Goal: Task Accomplishment & Management: Manage account settings

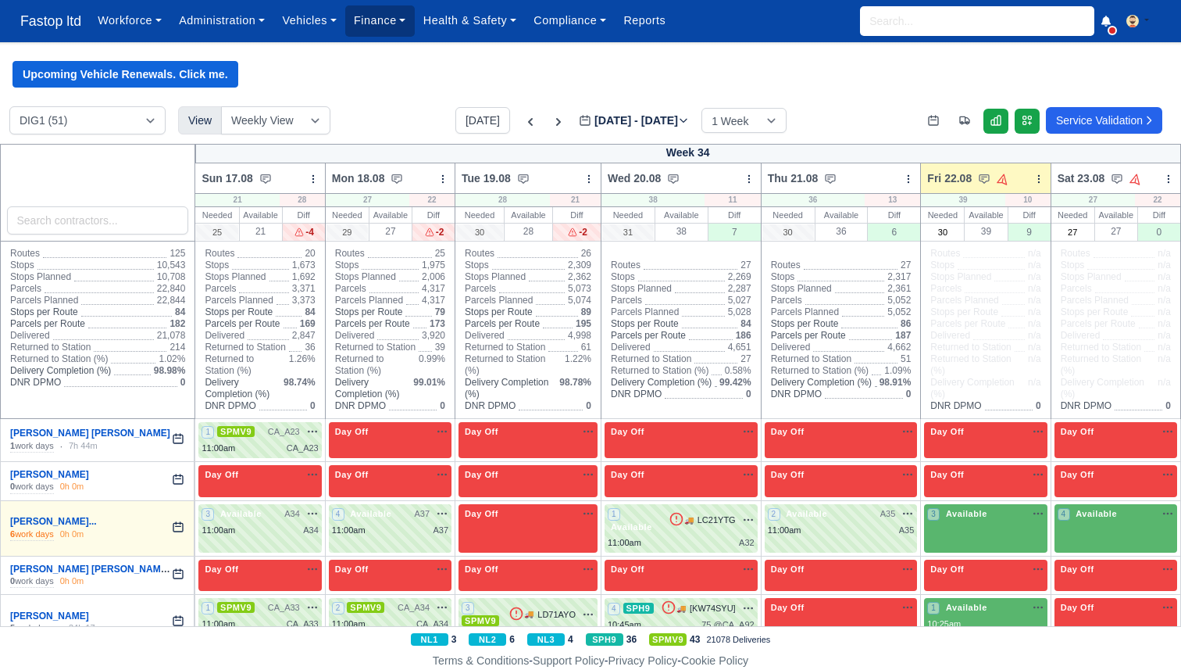
click at [373, 27] on link "Finance" at bounding box center [380, 20] width 70 height 30
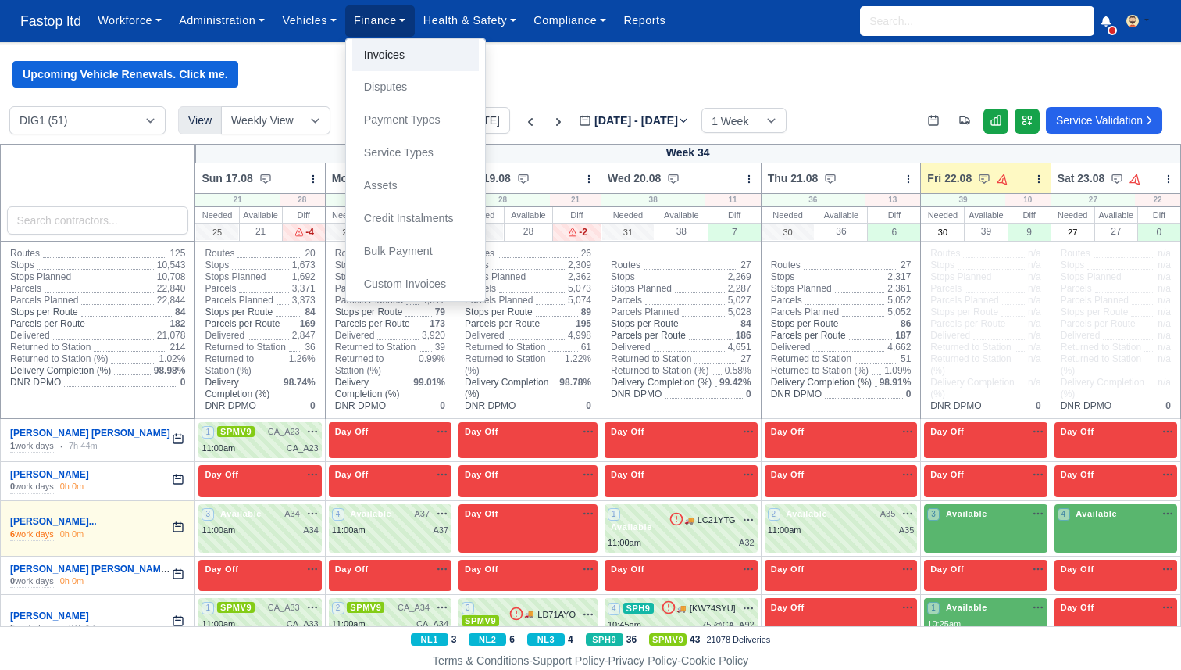
click at [375, 60] on link "Invoices" at bounding box center [415, 55] width 127 height 33
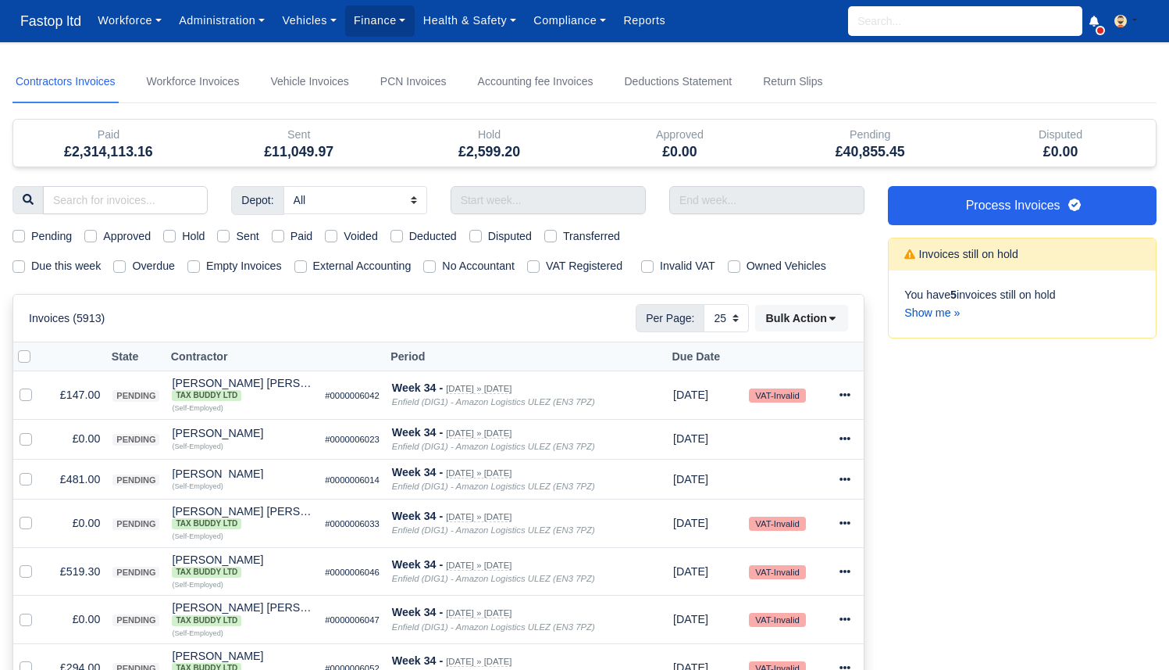
select select "25"
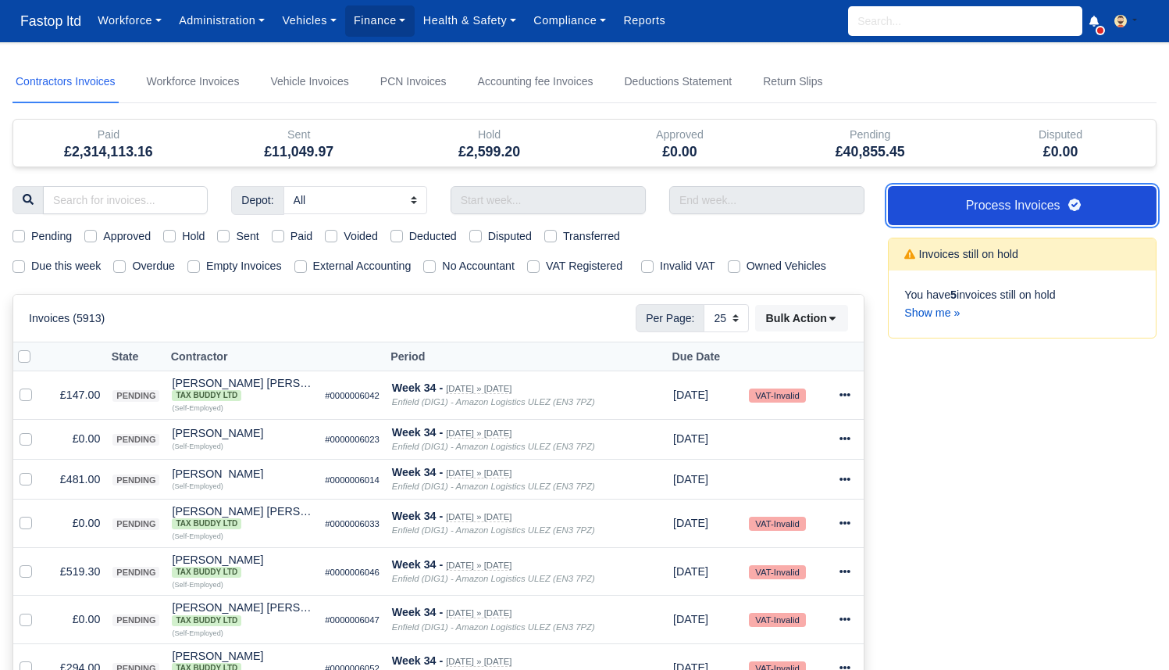
click at [998, 196] on link "Process Invoices" at bounding box center [1022, 205] width 269 height 39
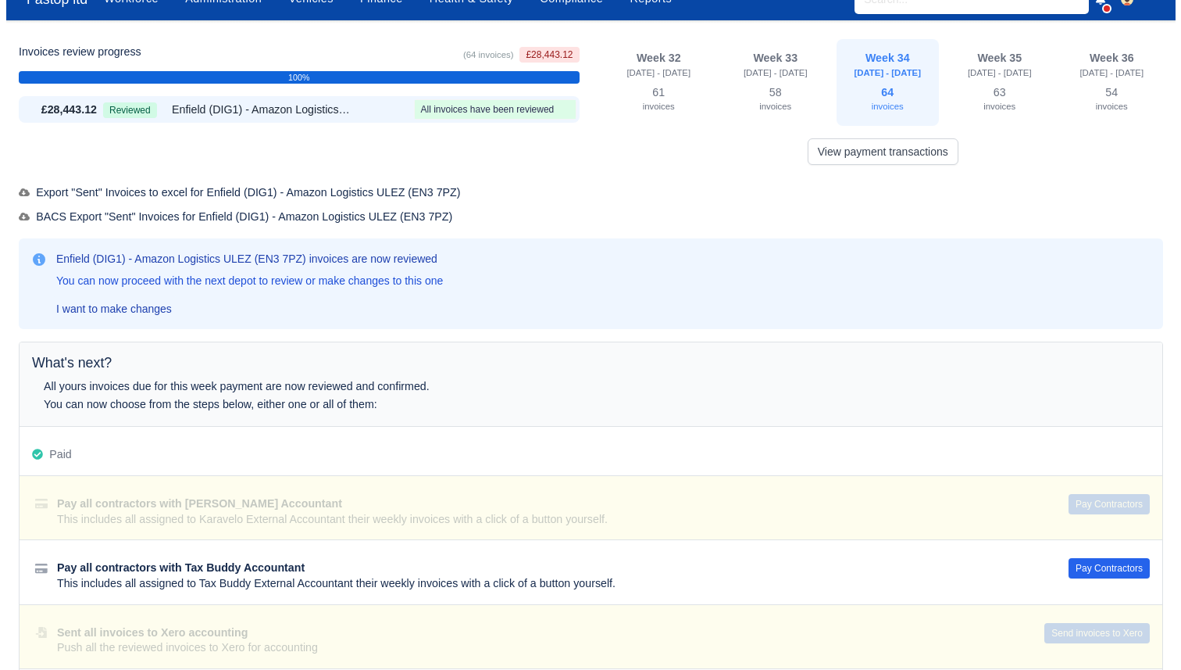
scroll to position [29, 0]
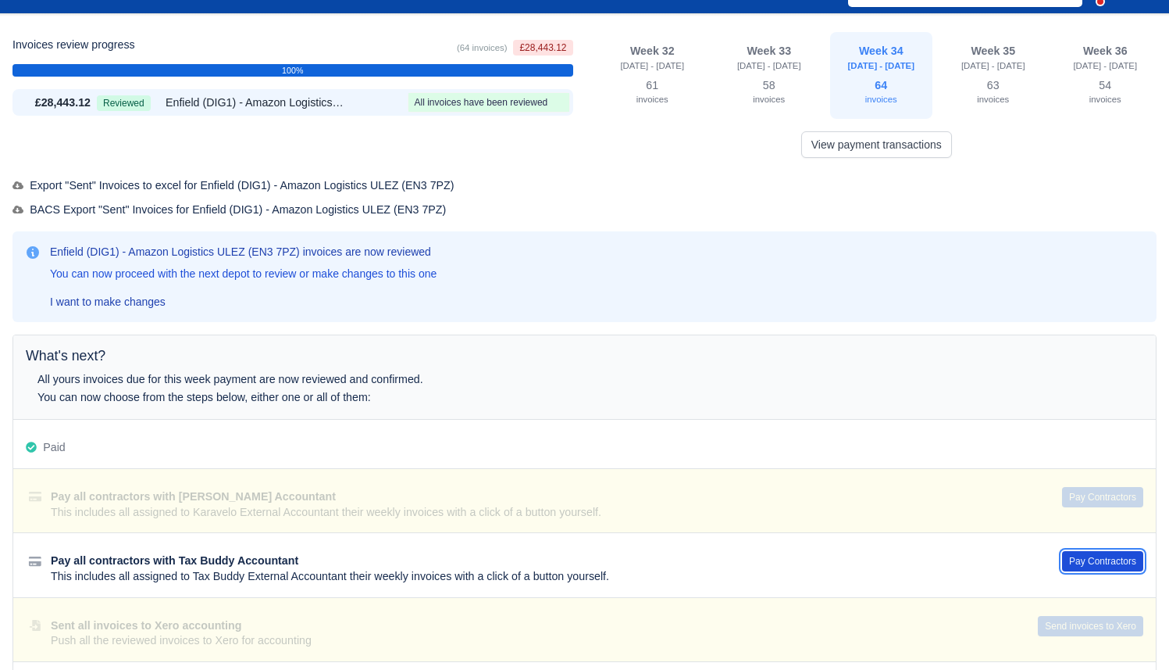
click at [1091, 556] on button "Pay Contractors" at bounding box center [1102, 561] width 81 height 20
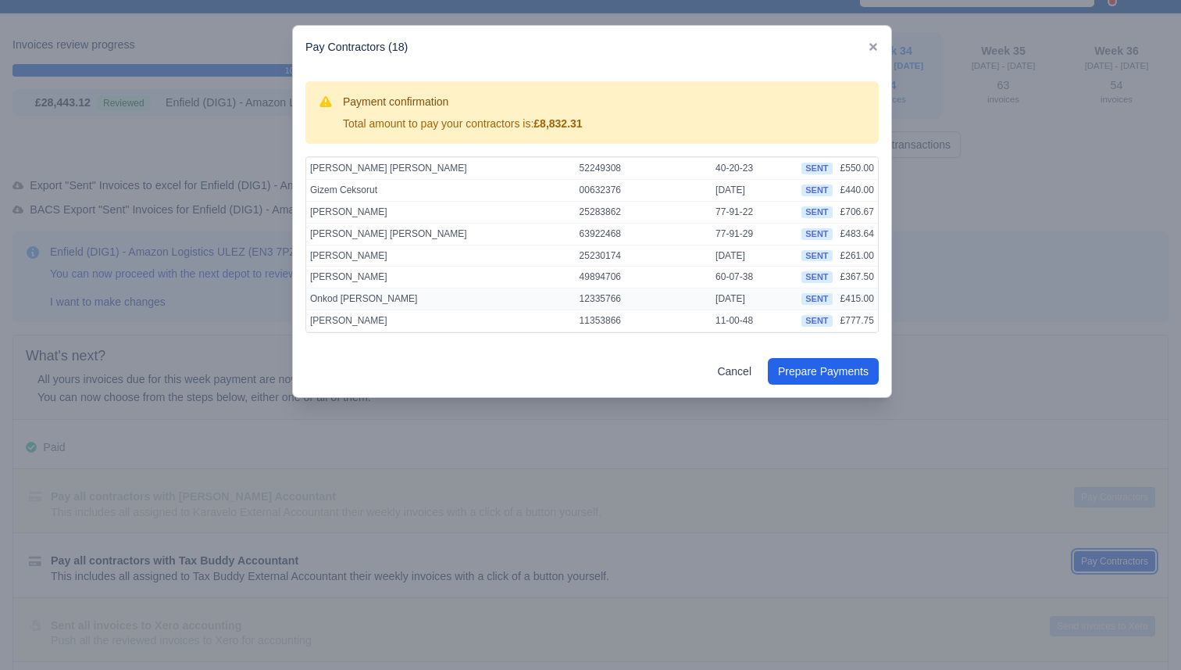
scroll to position [238, 0]
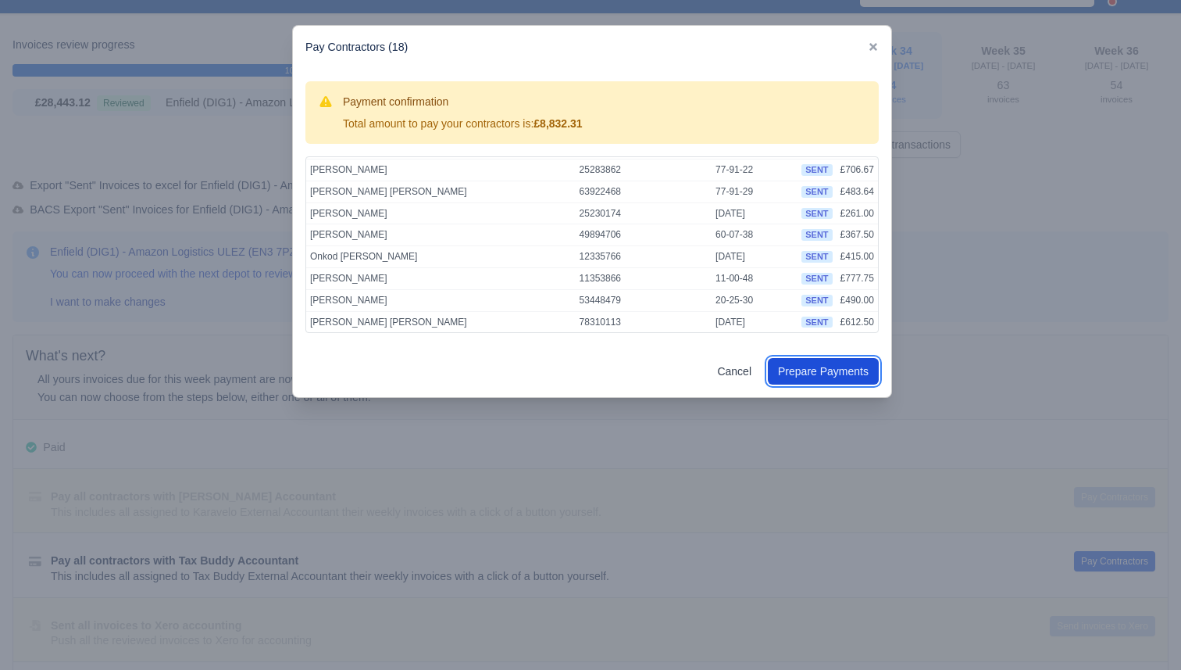
click at [847, 379] on button "Prepare Payments" at bounding box center [823, 371] width 111 height 27
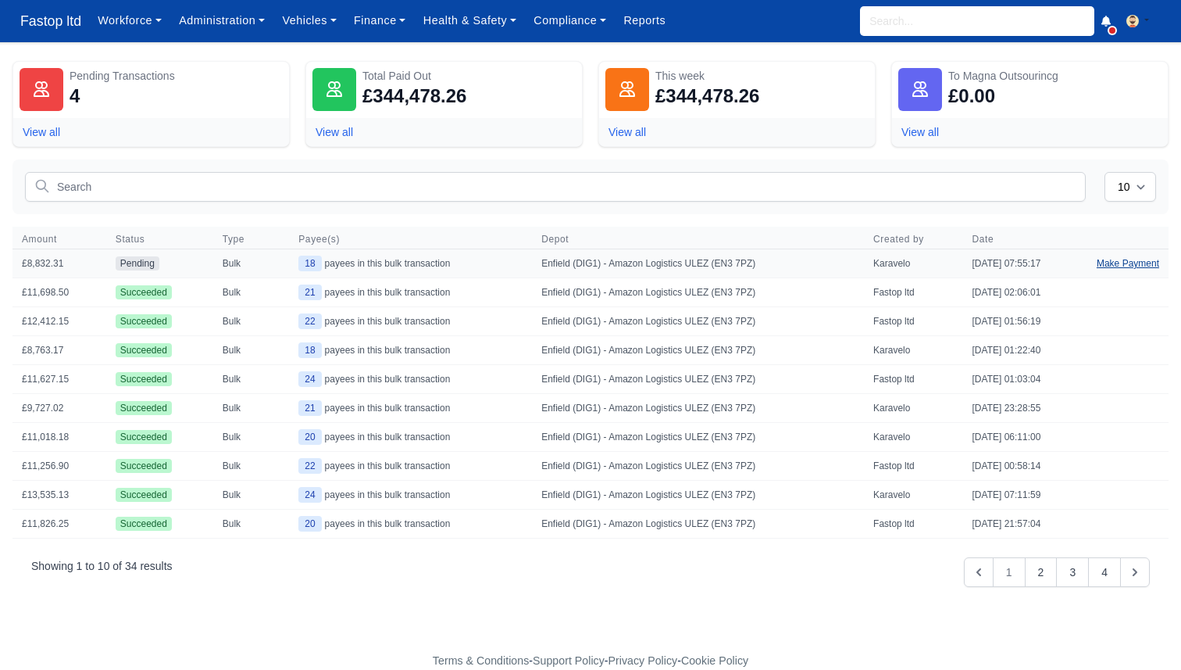
click at [1110, 261] on link "Make Payment" at bounding box center [1127, 263] width 81 height 28
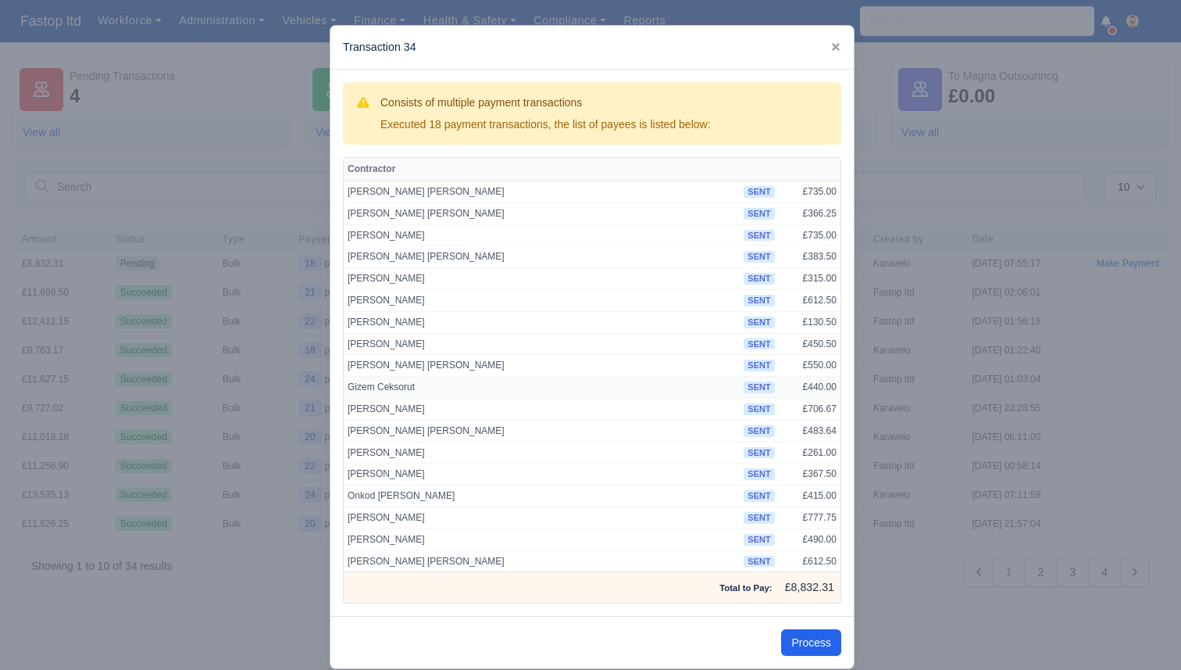
scroll to position [24, 0]
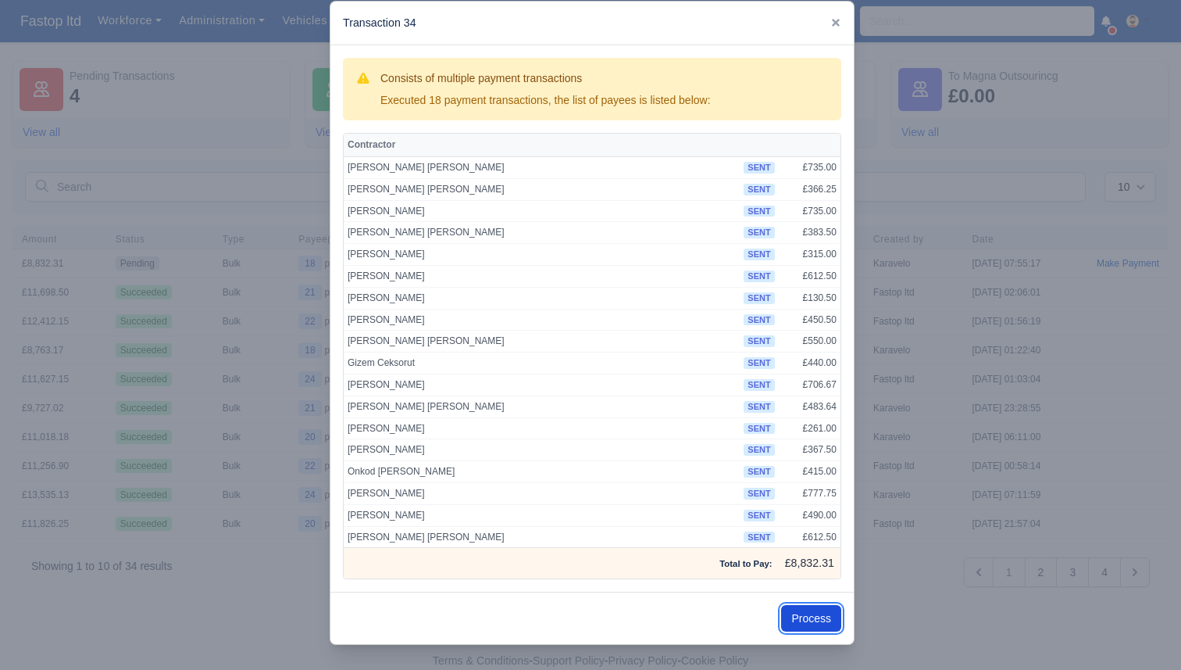
click at [799, 619] on button "Process" at bounding box center [811, 618] width 60 height 27
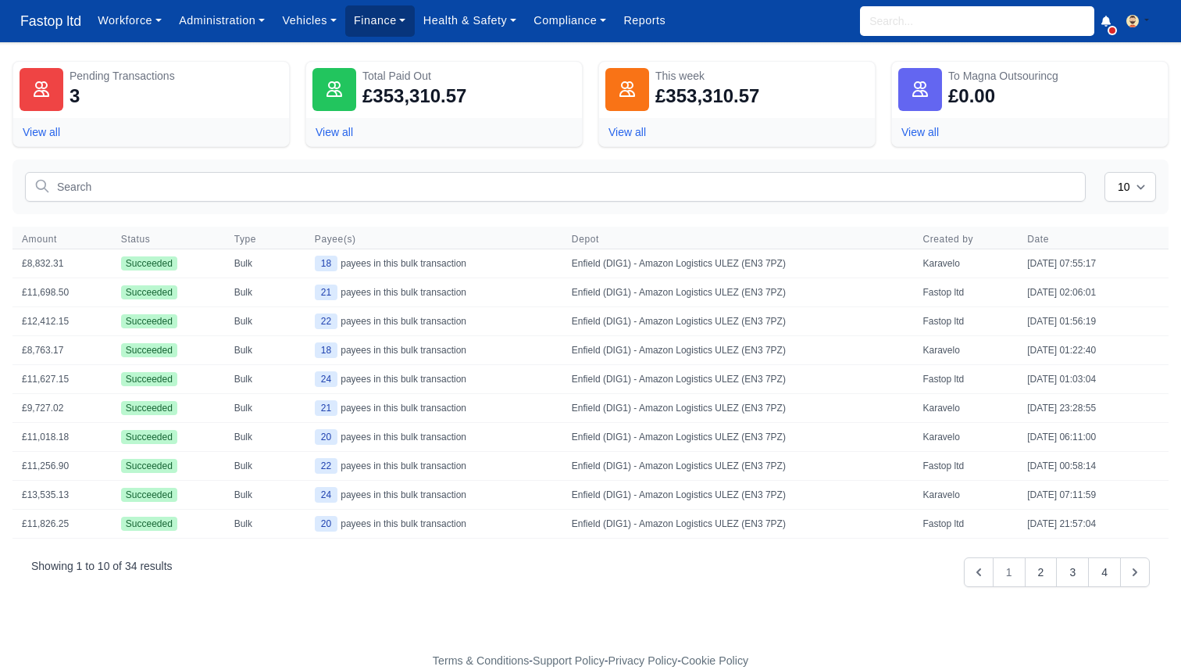
click at [384, 16] on link "Finance" at bounding box center [380, 20] width 70 height 30
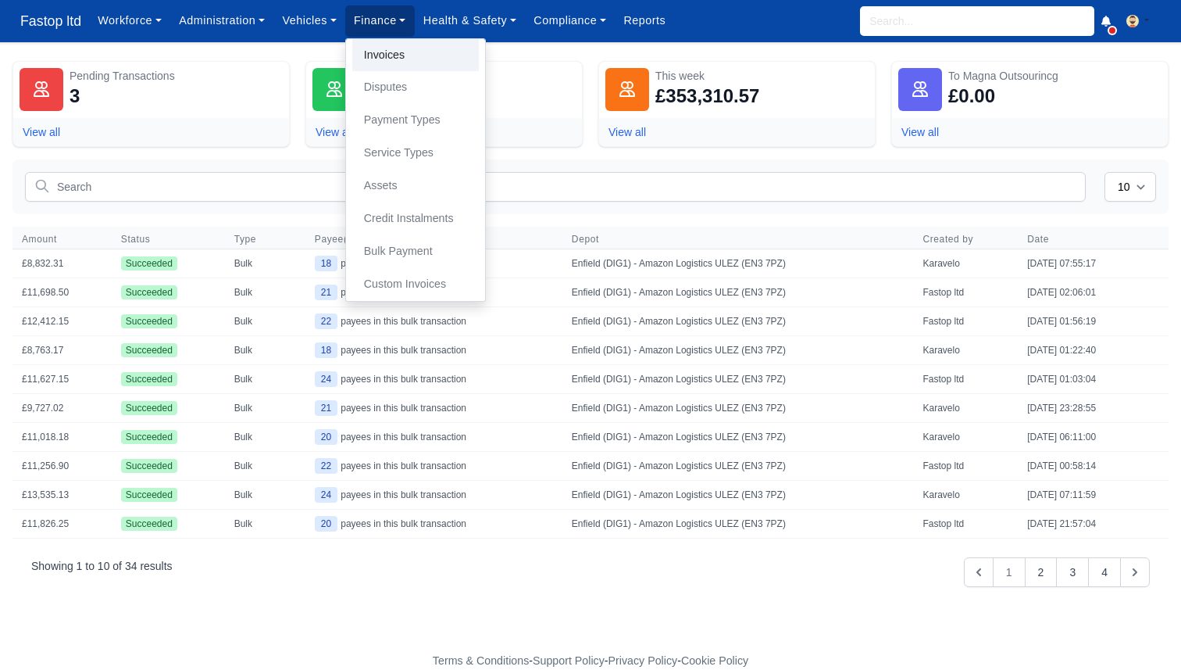
click at [397, 55] on link "Invoices" at bounding box center [415, 55] width 127 height 33
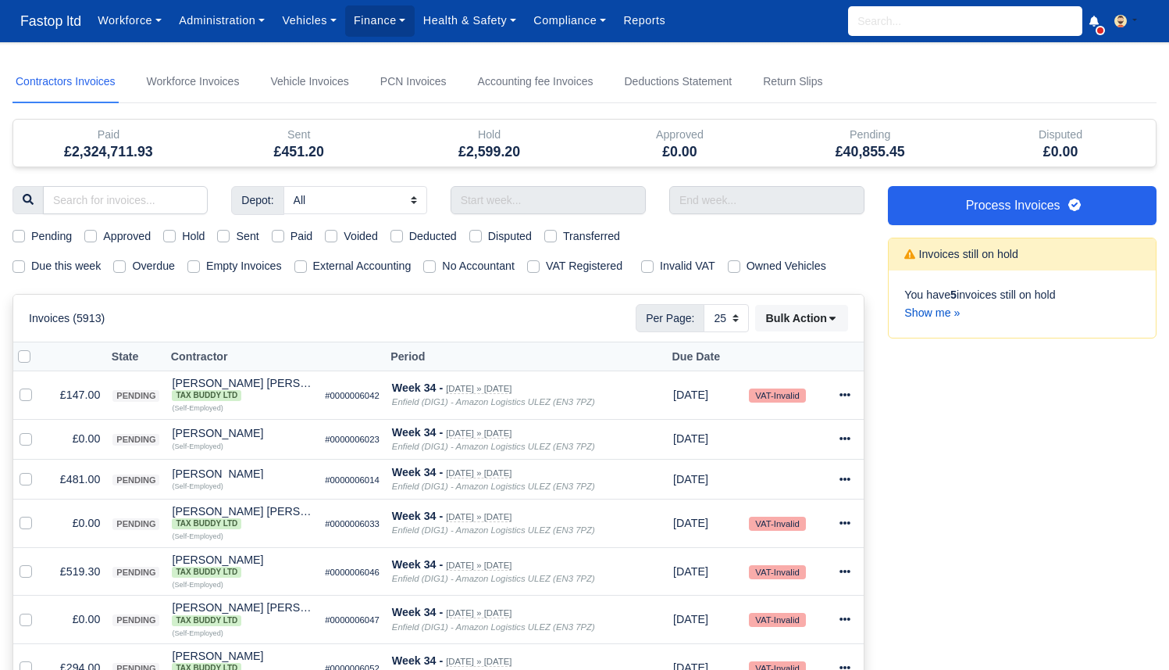
select select "25"
click at [65, 259] on label "Due this week" at bounding box center [66, 266] width 70 height 18
click at [25, 259] on input "Due this week" at bounding box center [18, 263] width 12 height 12
checkbox input "true"
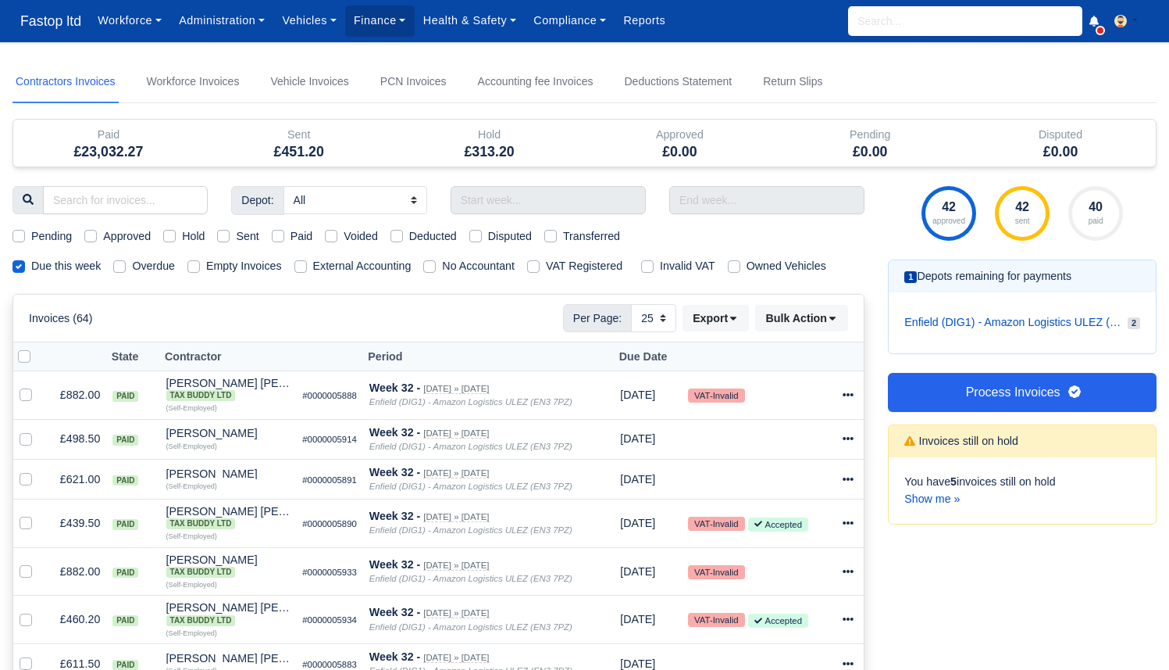
click at [258, 237] on label "Sent" at bounding box center [247, 236] width 23 height 18
click at [230, 237] on input "Sent" at bounding box center [223, 233] width 12 height 12
checkbox input "true"
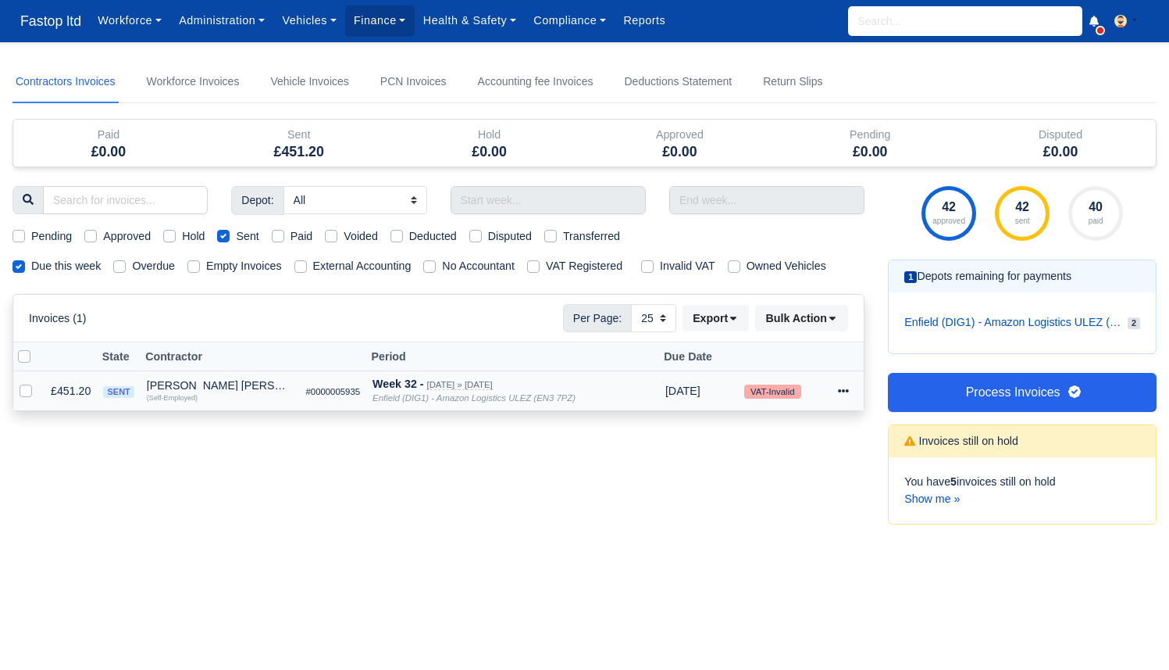
click at [843, 387] on icon at bounding box center [843, 390] width 11 height 11
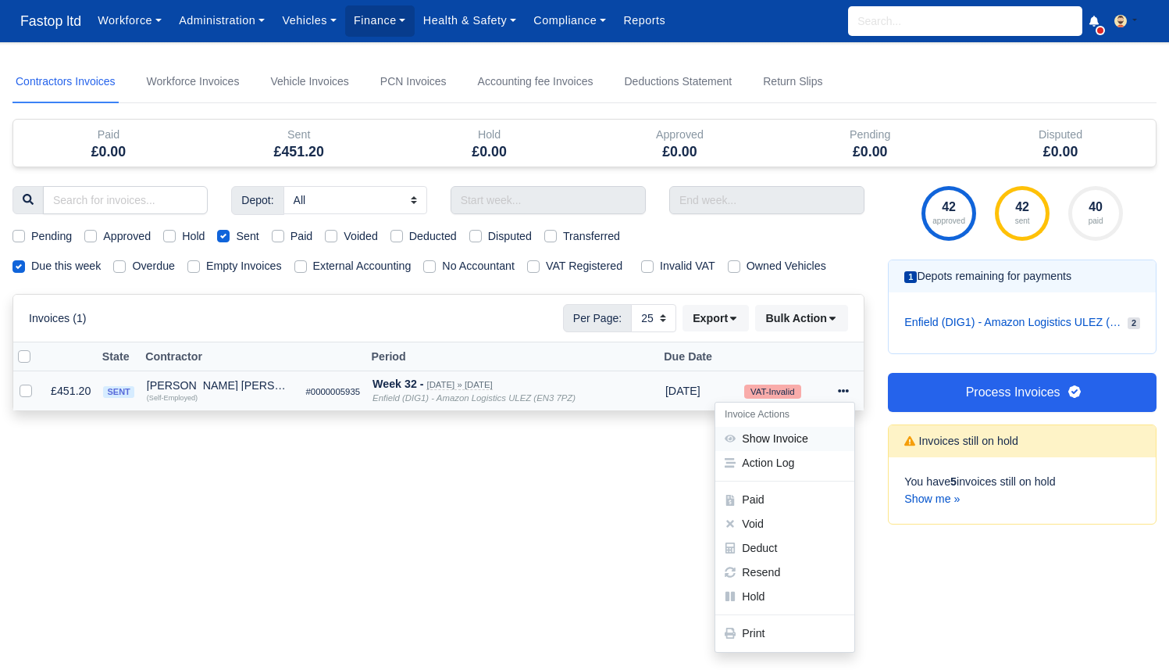
click at [807, 431] on link "Show Invoice" at bounding box center [785, 439] width 139 height 24
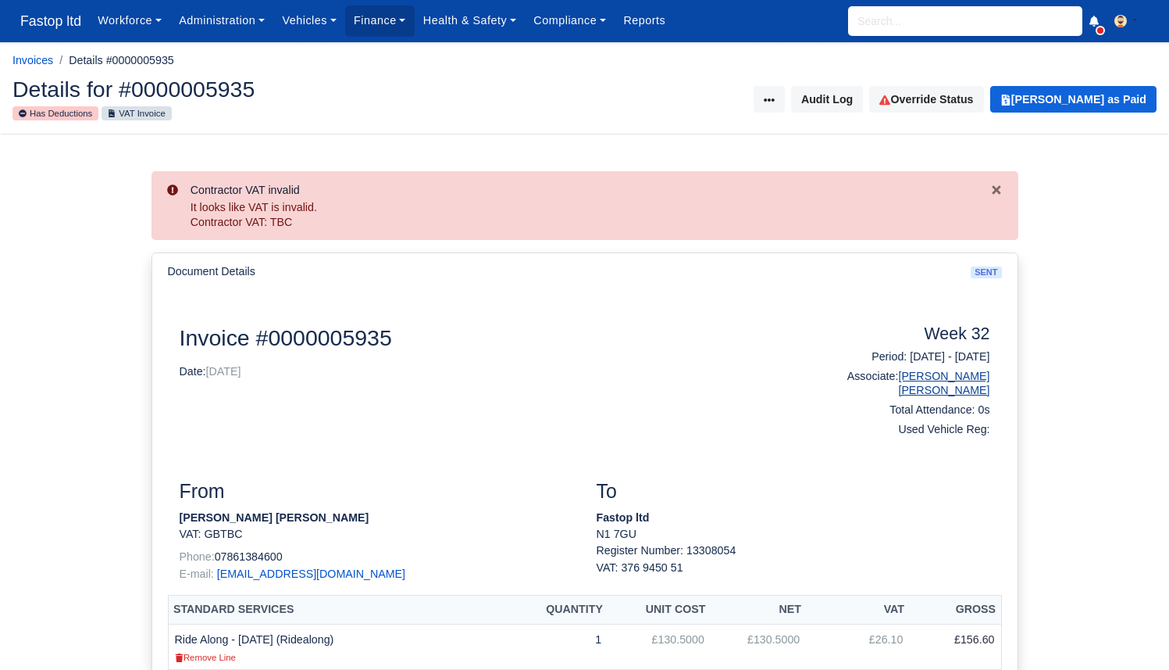
click at [961, 374] on link "[PERSON_NAME] [PERSON_NAME]" at bounding box center [943, 383] width 91 height 26
click at [736, 91] on div "Invoice Actions Put on Hold Resend Invoice Void Invoice Audit Log Override Stat…" at bounding box center [877, 99] width 561 height 27
click at [736, 105] on div "Invoice Actions Put on Hold Resend Invoice Void Invoice Audit Log Override Stat…" at bounding box center [877, 99] width 561 height 27
click at [35, 20] on span "Fastop ltd" at bounding box center [50, 20] width 77 height 31
